Goal: Transaction & Acquisition: Purchase product/service

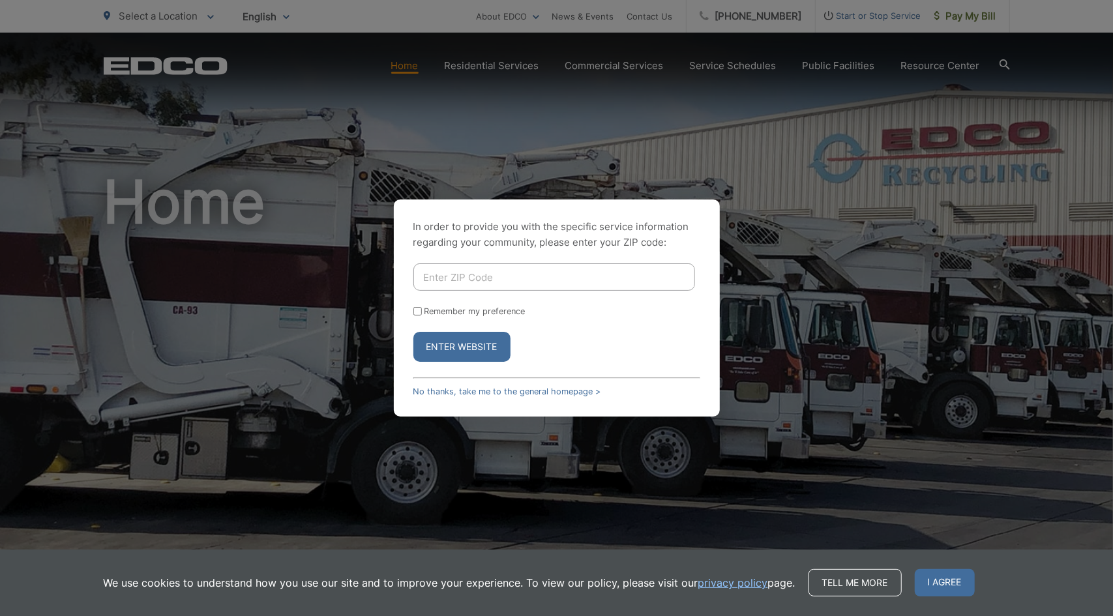
click at [519, 274] on input "Enter ZIP Code" at bounding box center [554, 276] width 282 height 27
type input "92064"
click at [415, 310] on input "Remember my preference" at bounding box center [417, 311] width 8 height 8
checkbox input "true"
click at [459, 349] on button "Enter Website" at bounding box center [461, 347] width 97 height 30
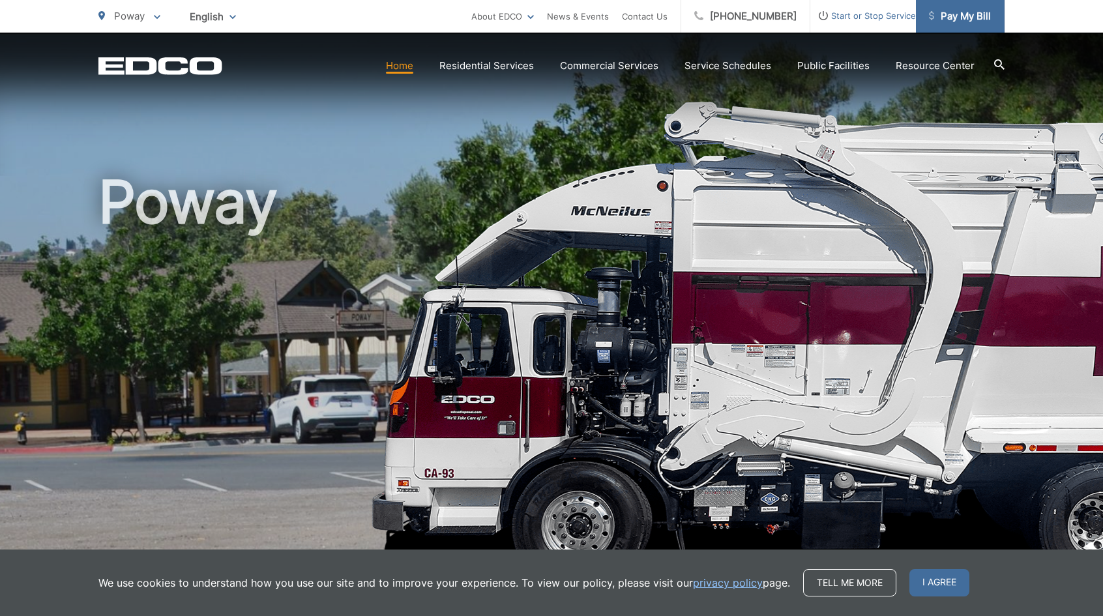
click at [968, 16] on span "Pay My Bill" at bounding box center [960, 16] width 62 height 16
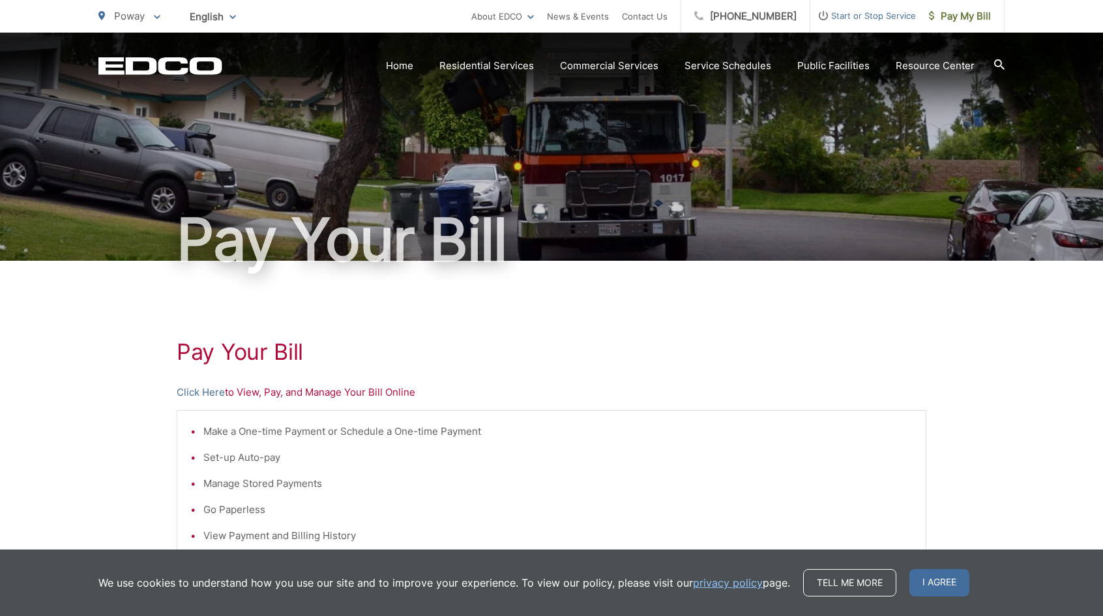
scroll to position [59, 0]
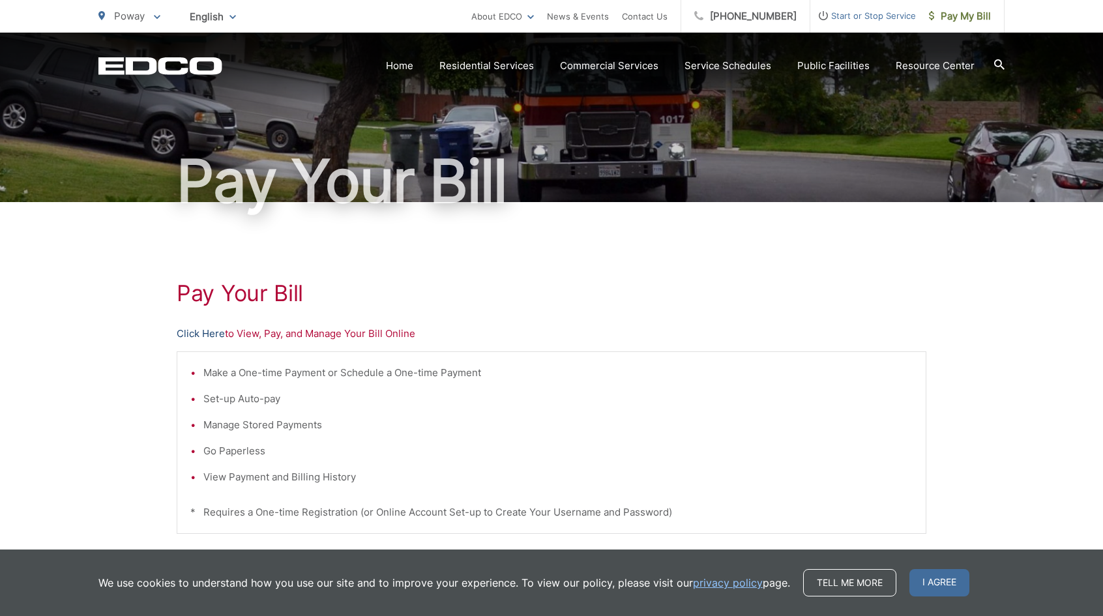
click at [198, 331] on link "Click Here" at bounding box center [201, 334] width 48 height 16
